Goal: Task Accomplishment & Management: Manage account settings

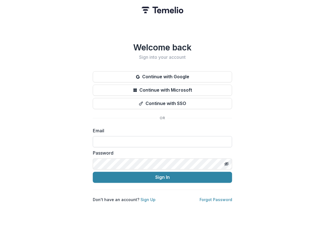
click at [132, 136] on input at bounding box center [162, 141] width 139 height 11
type input "**********"
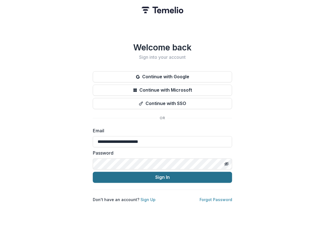
click at [161, 176] on button "Sign In" at bounding box center [162, 177] width 139 height 11
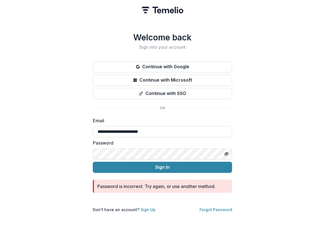
click at [71, 149] on div "**********" at bounding box center [162, 113] width 325 height 227
click at [88, 149] on div "**********" at bounding box center [162, 113] width 325 height 227
click at [93, 162] on button "Sign In" at bounding box center [162, 167] width 139 height 11
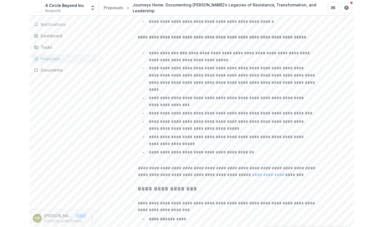
scroll to position [911, 0]
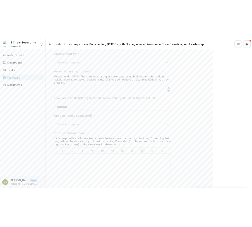
scroll to position [0, 0]
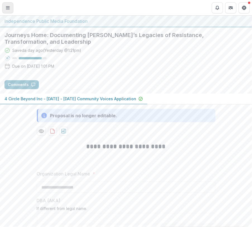
click at [6, 9] on icon "Toggle Menu" at bounding box center [8, 8] width 4 height 4
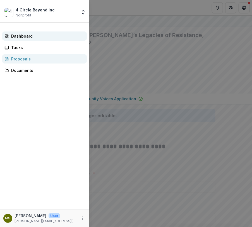
click at [20, 35] on div "Dashboard" at bounding box center [46, 36] width 71 height 6
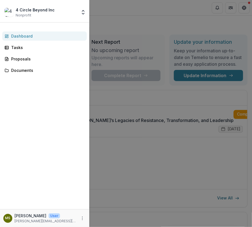
click at [196, 91] on div "4 Circle Beyond Inc Nonprofit Team Settings Settings Dashboard Tasks Proposals …" at bounding box center [126, 113] width 252 height 227
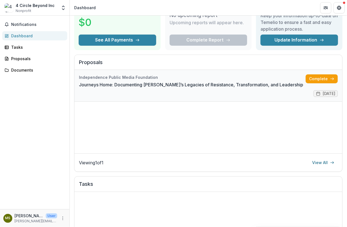
scroll to position [30, 0]
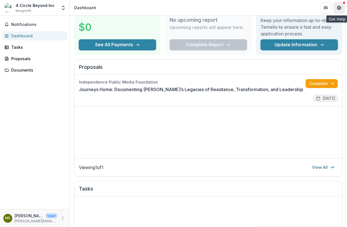
click at [325, 8] on button "Get Help" at bounding box center [339, 7] width 11 height 11
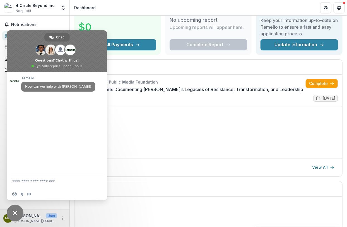
click at [155, 126] on div "Independence Public Media Foundation Journeys Home: Documenting [PERSON_NAME]’s…" at bounding box center [208, 117] width 268 height 84
click at [17, 211] on span "Close chat" at bounding box center [15, 213] width 5 height 5
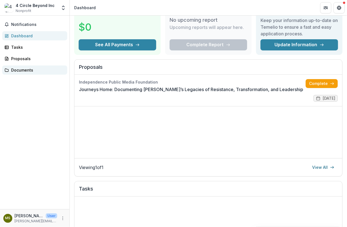
click at [19, 67] on link "Documents" at bounding box center [34, 70] width 65 height 9
